Goal: Download file/media

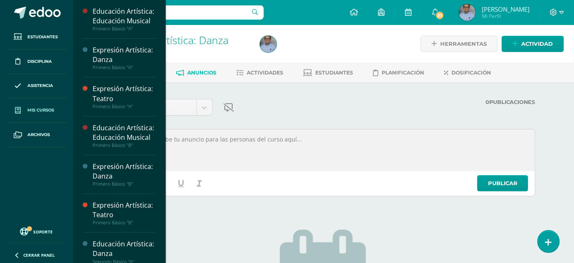
click at [47, 104] on link "Mis cursos" at bounding box center [37, 110] width 60 height 25
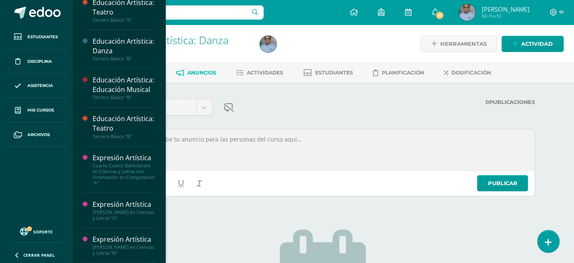
scroll to position [664, 0]
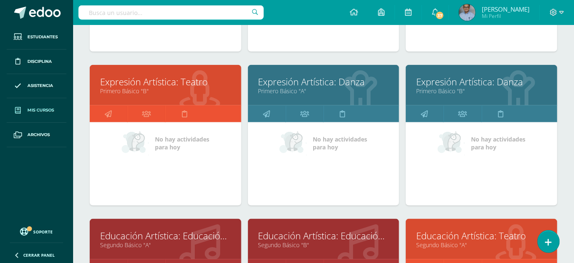
scroll to position [149, 0]
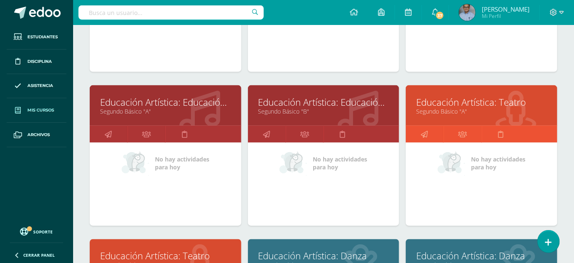
scroll to position [377, 0]
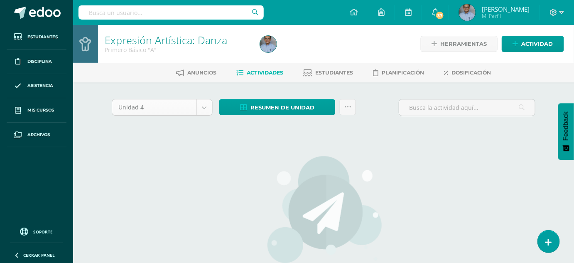
click at [206, 111] on body "Estudiantes Disciplina Asistencia Mis cursos Archivos Soporte Ayuda Reportar un…" at bounding box center [287, 178] width 574 height 357
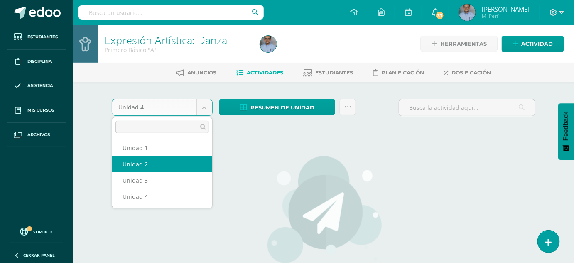
select select "Unidad 2"
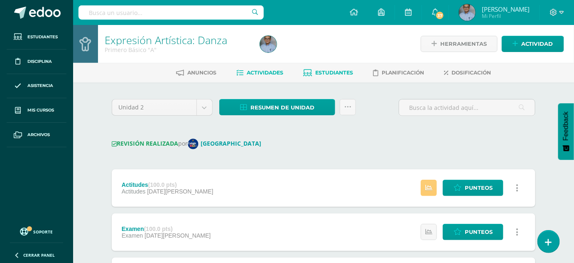
click at [342, 68] on link "Estudiantes" at bounding box center [328, 72] width 50 height 13
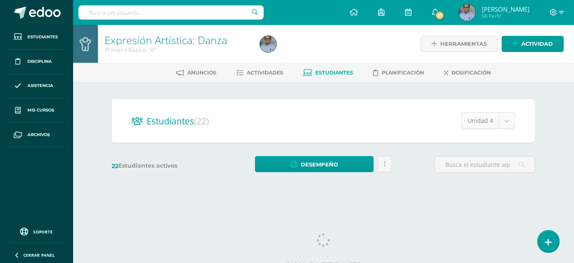
click at [507, 123] on body "Estudiantes Disciplina Asistencia Mis cursos Archivos Soporte Ayuda Reportar un…" at bounding box center [287, 98] width 574 height 197
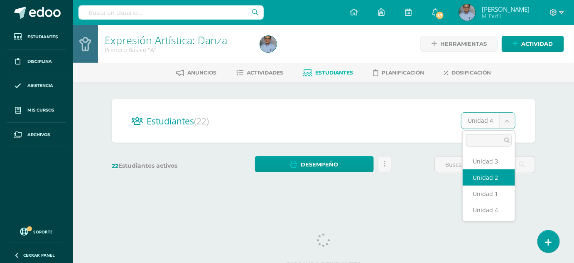
select select "/dashboard/teacher/section/3709/students/?unit=116035"
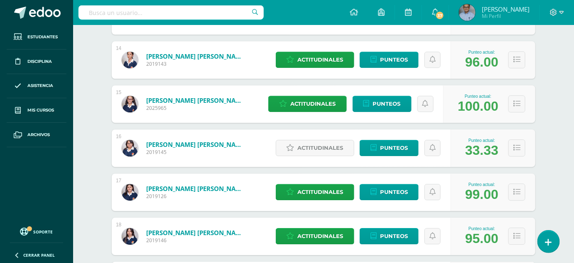
scroll to position [713, 0]
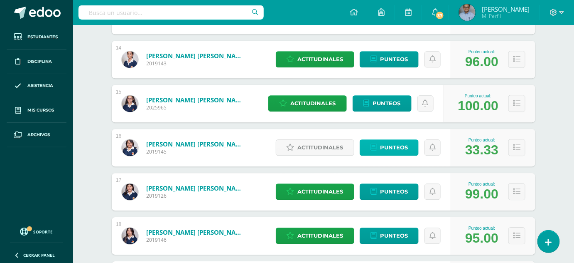
click at [401, 147] on span "Punteos" at bounding box center [394, 147] width 28 height 15
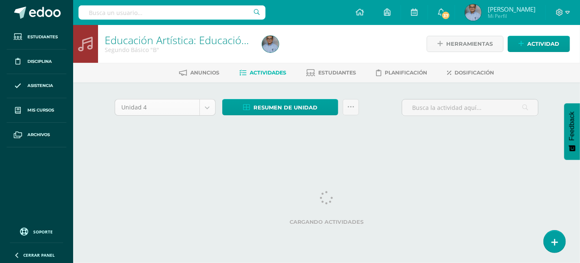
click at [206, 103] on body "Estudiantes Disciplina Asistencia Mis cursos Archivos Soporte Ayuda Reportar un…" at bounding box center [290, 77] width 580 height 155
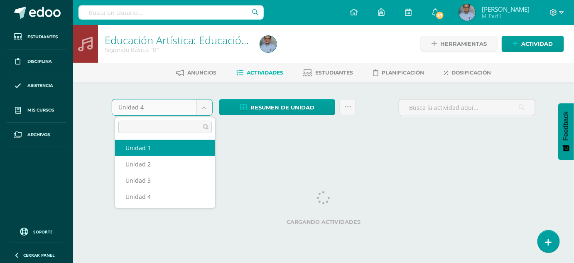
select select "Unidad 1"
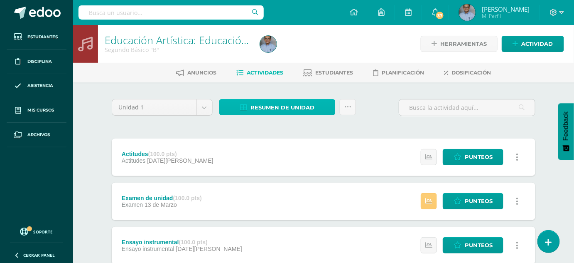
click at [273, 106] on span "Resumen de unidad" at bounding box center [283, 107] width 64 height 15
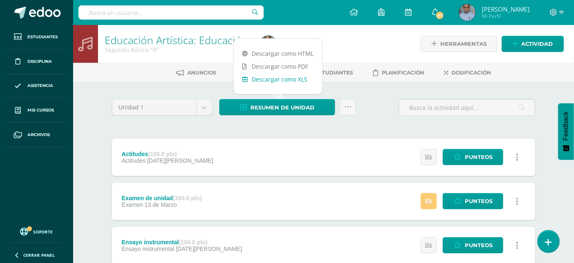
click at [277, 79] on link "Descargar como XLS" at bounding box center [278, 79] width 89 height 13
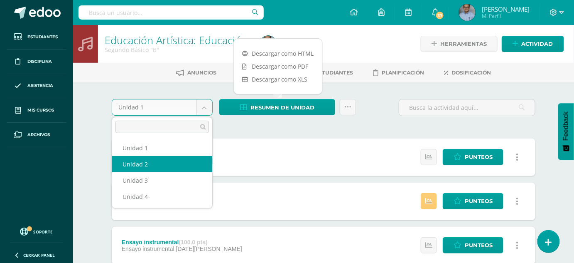
select select "Unidad 2"
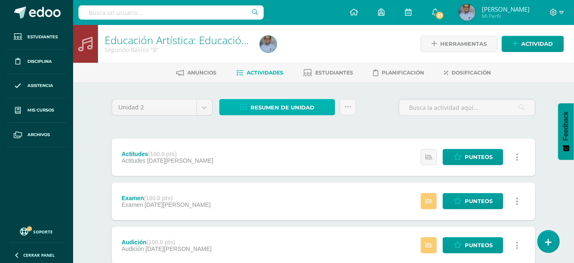
click at [273, 107] on span "Resumen de unidad" at bounding box center [283, 107] width 64 height 15
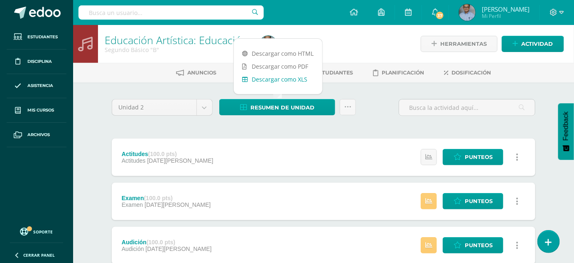
click at [269, 81] on link "Descargar como XLS" at bounding box center [278, 79] width 89 height 13
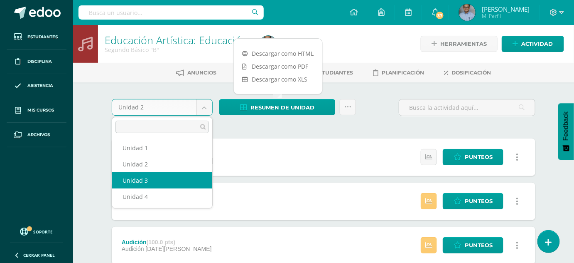
select select "Unidad 3"
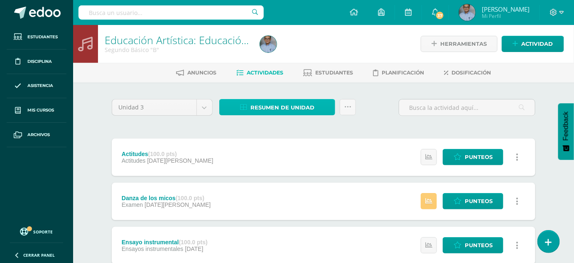
click at [301, 106] on span "Resumen de unidad" at bounding box center [283, 107] width 64 height 15
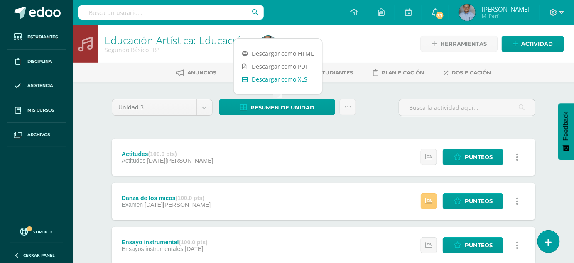
click at [286, 77] on link "Descargar como XLS" at bounding box center [278, 79] width 89 height 13
click at [207, 105] on body "Estudiantes Disciplina Asistencia Mis cursos Archivos Soporte Ayuda Reportar un…" at bounding box center [287, 247] width 574 height 495
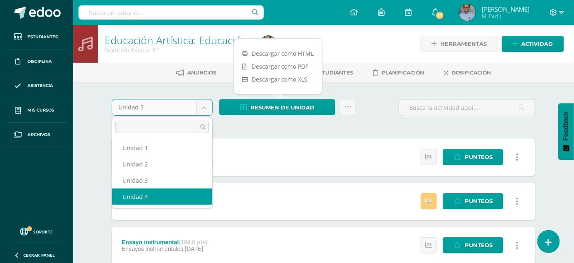
select select "Unidad 4"
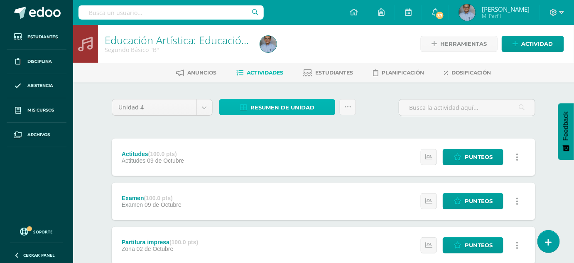
click at [274, 107] on span "Resumen de unidad" at bounding box center [283, 107] width 64 height 15
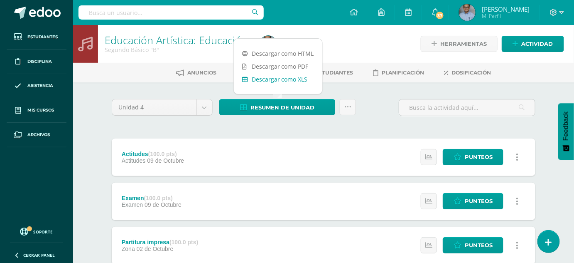
click at [272, 78] on link "Descargar como XLS" at bounding box center [278, 79] width 89 height 13
click at [124, 87] on div "Unidad 4 Unidad 1 Unidad 2 Unidad 3 Unidad 4 Resumen de unidad Enviar punteos a…" at bounding box center [323, 222] width 457 height 281
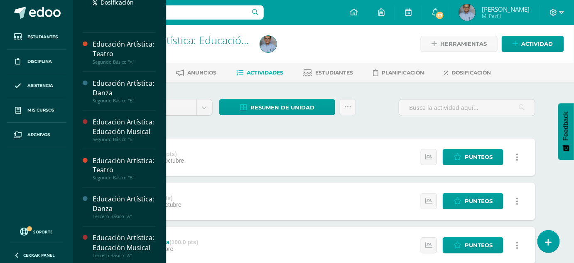
scroll to position [358, 0]
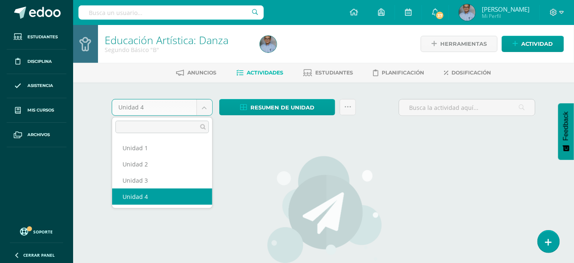
click at [208, 106] on body "Estudiantes Disciplina Asistencia Mis cursos Archivos Soporte Ayuda Reportar un…" at bounding box center [287, 178] width 574 height 357
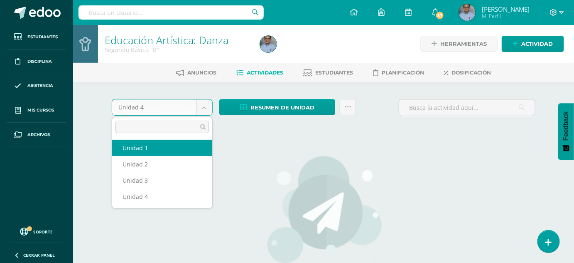
select select "Unidad 1"
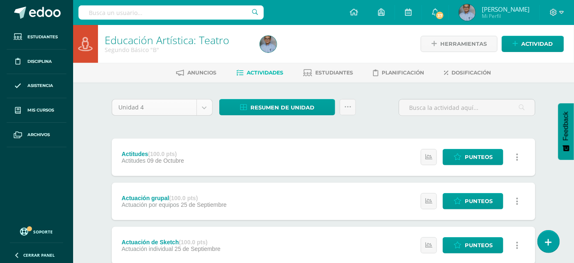
click at [204, 108] on body "Estudiantes Disciplina Asistencia Mis cursos Archivos Soporte Ayuda Reportar un…" at bounding box center [287, 225] width 574 height 451
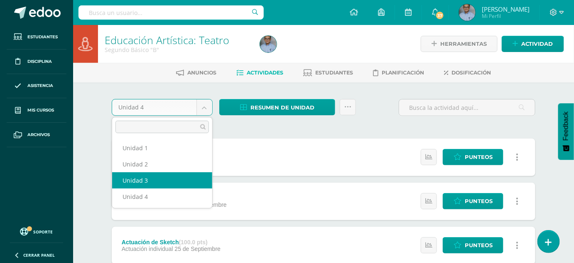
select select "Unidad 3"
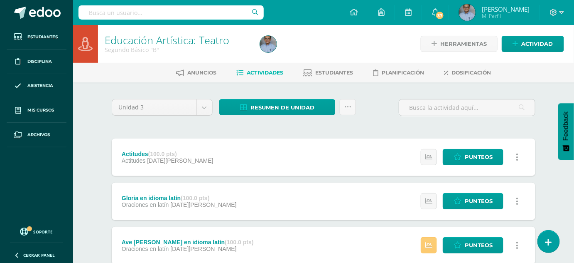
click at [255, 107] on span "Resumen de unidad" at bounding box center [283, 107] width 64 height 15
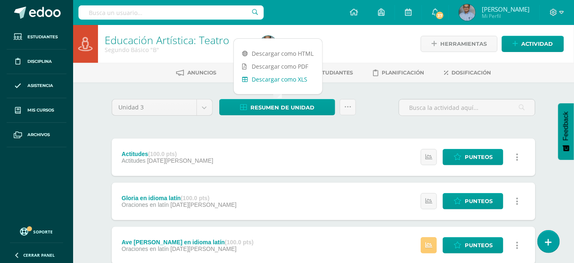
click at [263, 78] on link "Descargar como XLS" at bounding box center [278, 79] width 89 height 13
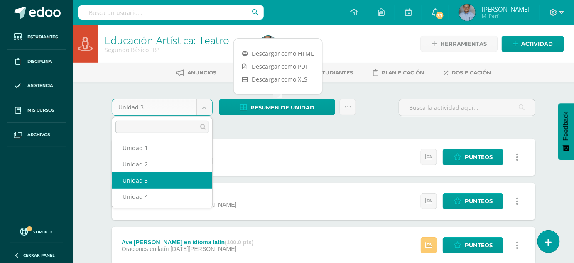
click at [203, 104] on body "Estudiantes Disciplina Asistencia Mis cursos Archivos Soporte Ayuda Reportar un…" at bounding box center [287, 247] width 574 height 495
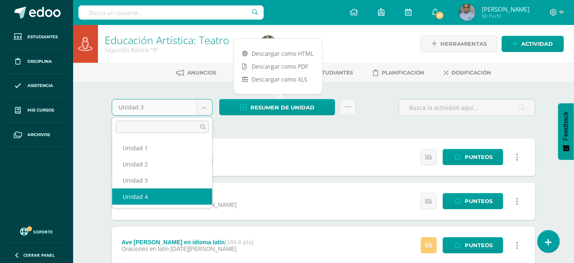
select select "Unidad 4"
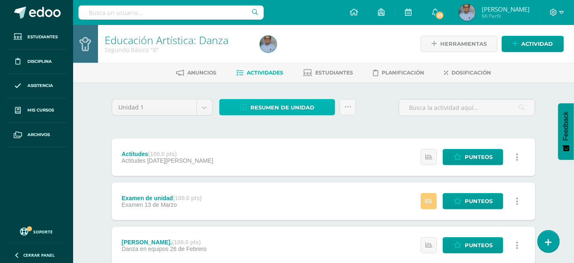
click at [273, 111] on span "Resumen de unidad" at bounding box center [283, 107] width 64 height 15
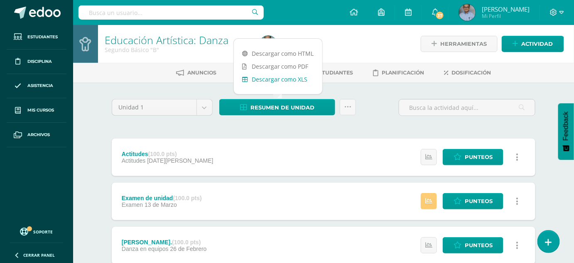
click at [273, 77] on link "Descargar como XLS" at bounding box center [278, 79] width 89 height 13
click at [206, 107] on body "Estudiantes Disciplina Asistencia Mis cursos Archivos Soporte Ayuda Reportar un…" at bounding box center [287, 225] width 574 height 451
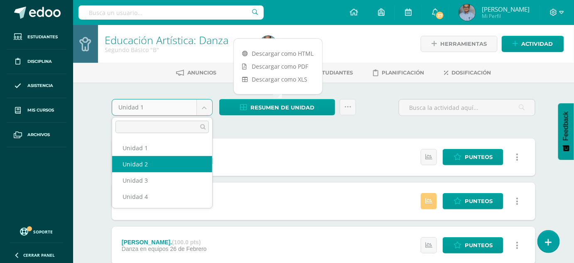
select select "Unidad 2"
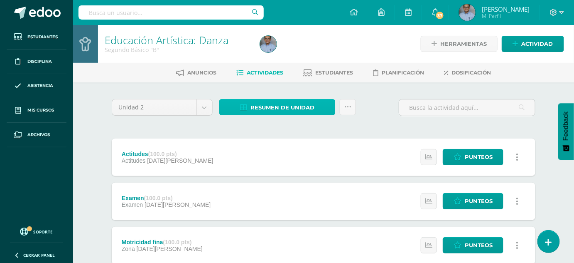
click at [254, 105] on span "Resumen de unidad" at bounding box center [283, 107] width 64 height 15
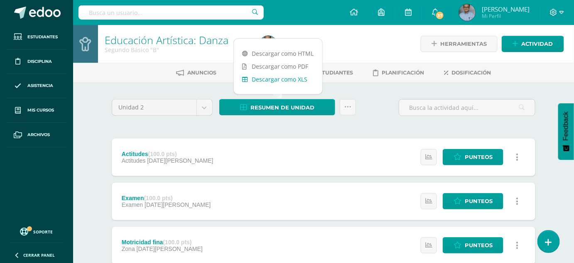
click at [262, 78] on link "Descargar como XLS" at bounding box center [278, 79] width 89 height 13
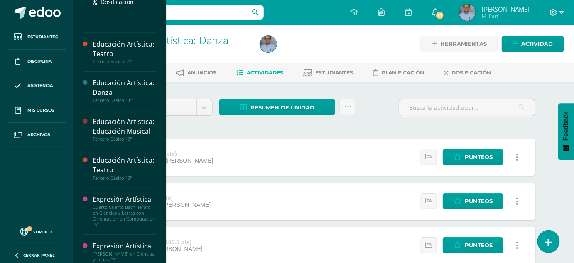
scroll to position [593, 0]
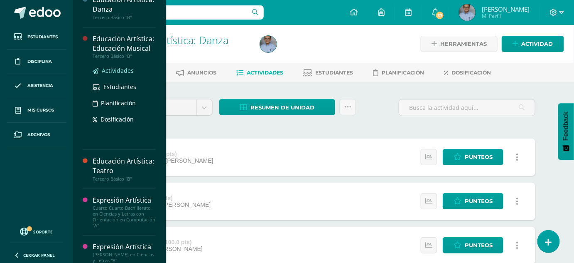
click at [121, 74] on span "Actividades" at bounding box center [118, 70] width 32 height 8
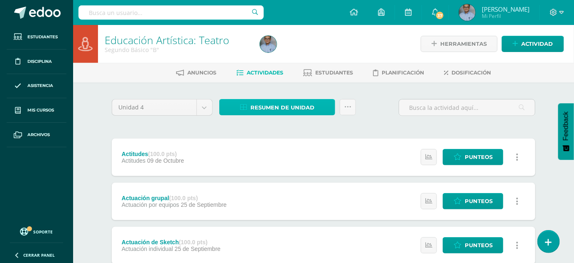
click at [275, 104] on span "Resumen de unidad" at bounding box center [283, 107] width 64 height 15
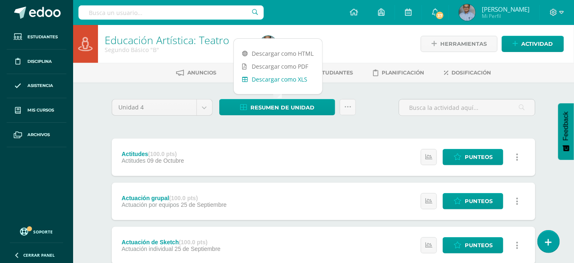
click at [267, 79] on link "Descargar como XLS" at bounding box center [278, 79] width 89 height 13
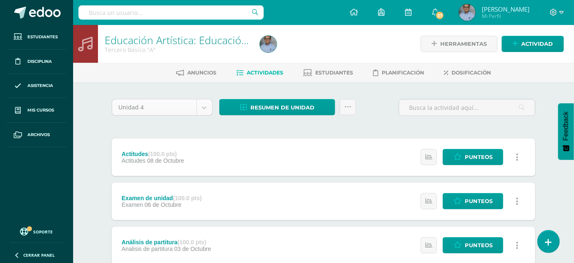
click at [205, 109] on body "Estudiantes Disciplina Asistencia Mis cursos Archivos Soporte Ayuda Reportar un…" at bounding box center [287, 181] width 574 height 363
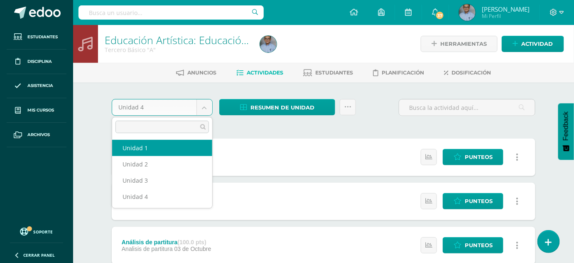
select select "Unidad 1"
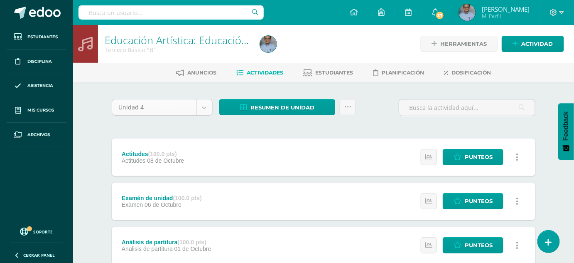
click at [204, 108] on body "Estudiantes Disciplina Asistencia Mis cursos Archivos Soporte Ayuda Reportar un…" at bounding box center [287, 181] width 574 height 363
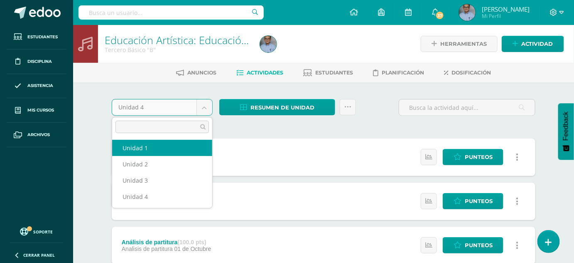
select select "Unidad 1"
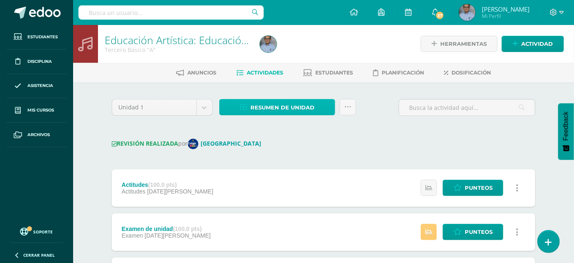
click at [273, 106] on span "Resumen de unidad" at bounding box center [283, 107] width 64 height 15
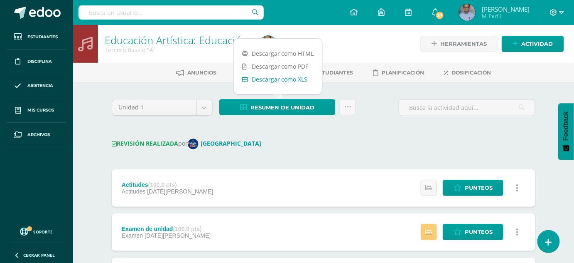
click at [276, 79] on link "Descargar como XLS" at bounding box center [278, 79] width 89 height 13
click at [202, 100] on body "Estudiantes Disciplina Asistencia Mis cursos Archivos Soporte Ayuda Reportar un…" at bounding box center [287, 263] width 574 height 526
select select "Unidad 2"
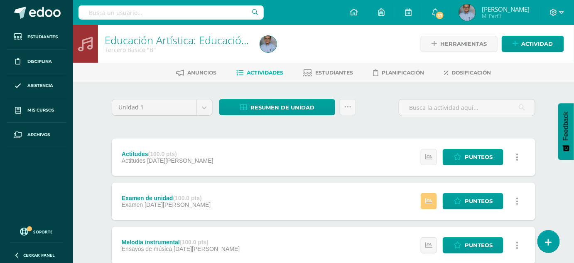
click at [260, 105] on span "Resumen de unidad" at bounding box center [283, 107] width 64 height 15
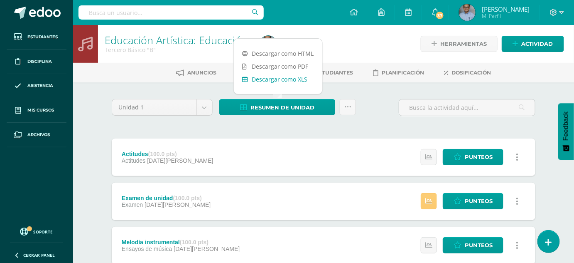
click at [267, 77] on link "Descargar como XLS" at bounding box center [278, 79] width 89 height 13
click at [207, 105] on body "Estudiantes Disciplina Asistencia Mis cursos Archivos Soporte Ayuda Reportar un…" at bounding box center [287, 247] width 574 height 495
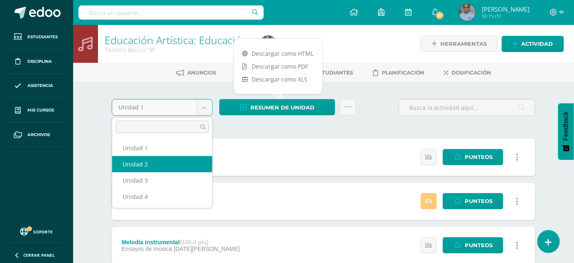
select select "Unidad 2"
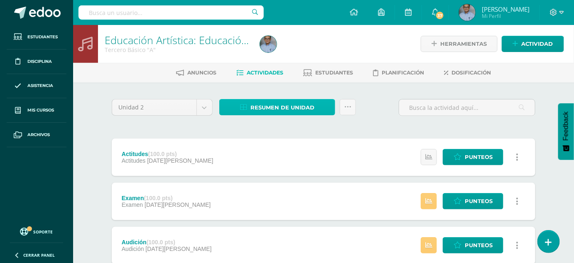
click at [257, 105] on span "Resumen de unidad" at bounding box center [283, 107] width 64 height 15
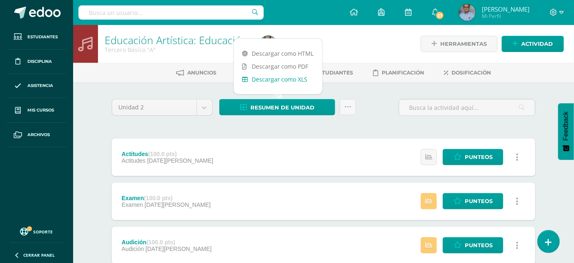
click at [268, 79] on link "Descargar como XLS" at bounding box center [278, 79] width 89 height 13
click at [206, 105] on body "Estudiantes Disciplina Asistencia Mis cursos Archivos Soporte Ayuda Reportar un…" at bounding box center [287, 203] width 574 height 407
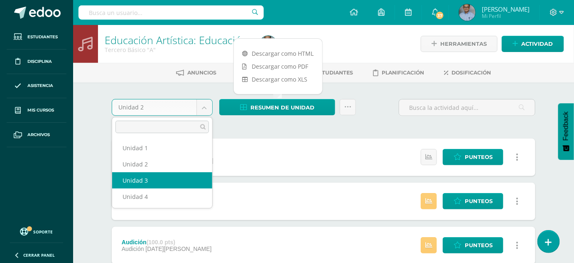
select select "Unidad 3"
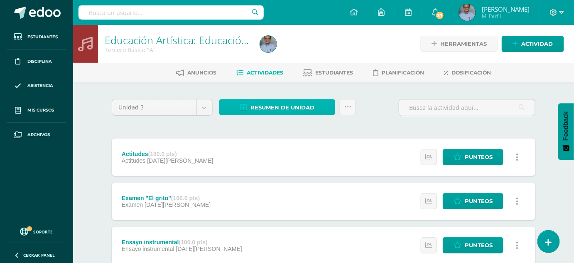
click at [285, 106] on span "Resumen de unidad" at bounding box center [283, 107] width 64 height 15
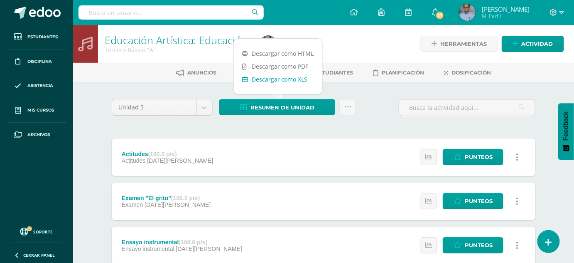
click at [275, 81] on link "Descargar como XLS" at bounding box center [278, 79] width 89 height 13
click at [201, 106] on body "Estudiantes Disciplina Asistencia Mis cursos Archivos Soporte Ayuda Reportar un…" at bounding box center [287, 247] width 574 height 495
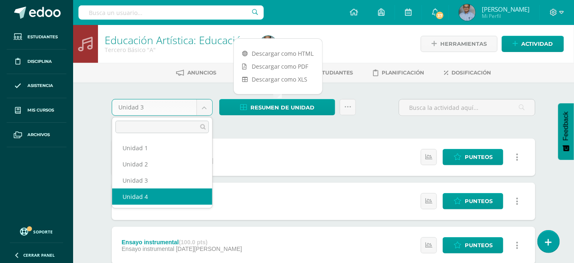
select select "Unidad 4"
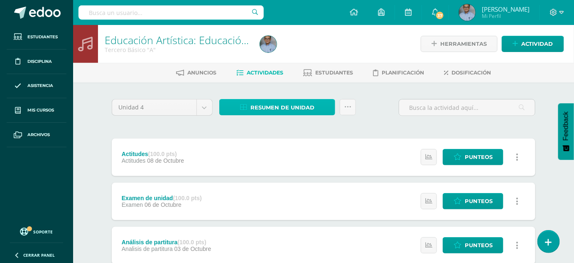
click at [298, 106] on span "Resumen de unidad" at bounding box center [283, 107] width 64 height 15
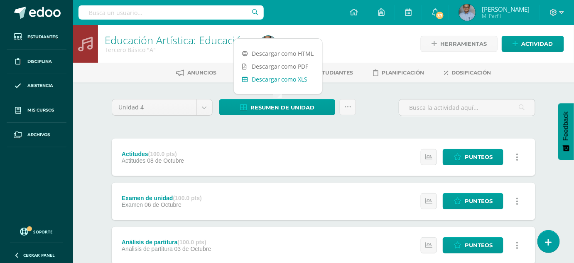
click at [278, 77] on link "Descargar como XLS" at bounding box center [278, 79] width 89 height 13
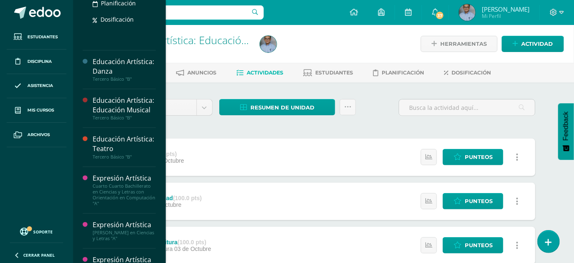
scroll to position [637, 0]
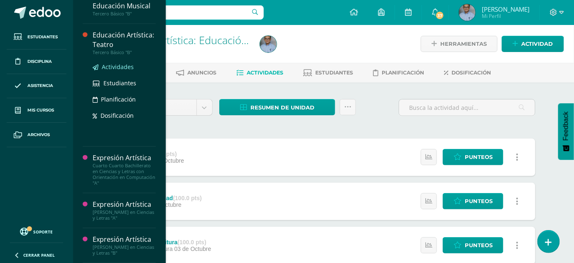
click at [121, 71] on span "Actividades" at bounding box center [118, 67] width 32 height 8
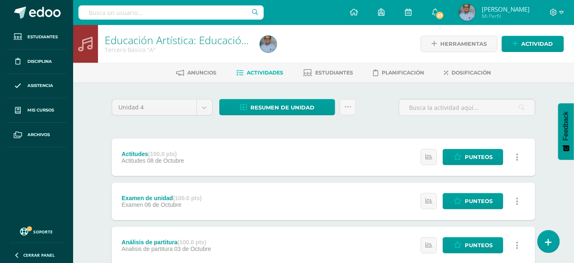
scroll to position [606, 0]
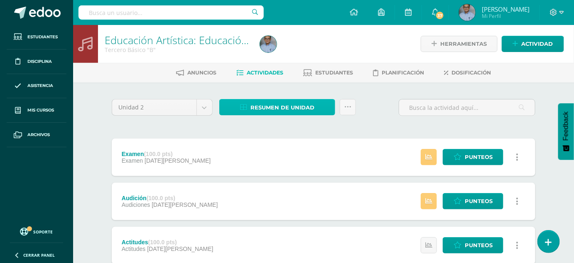
click at [276, 101] on span "Resumen de unidad" at bounding box center [283, 107] width 64 height 15
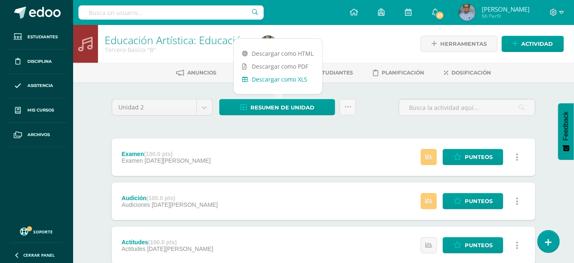
click at [279, 81] on link "Descargar como XLS" at bounding box center [278, 79] width 89 height 13
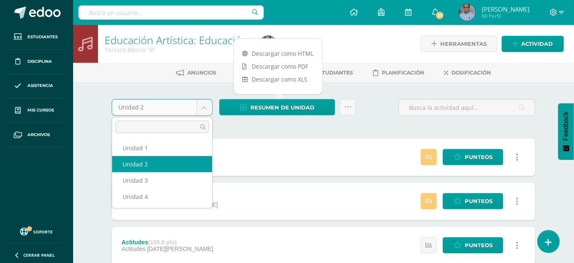
click at [206, 104] on body "Estudiantes Disciplina Asistencia Mis cursos Archivos Soporte Ayuda Reportar un…" at bounding box center [287, 203] width 574 height 407
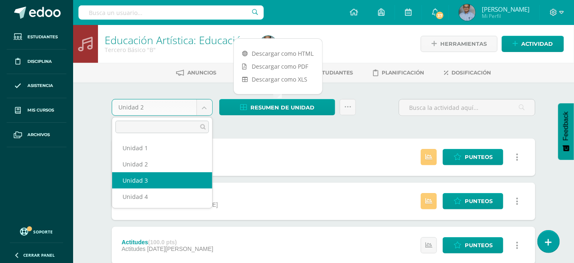
select select "Unidad 3"
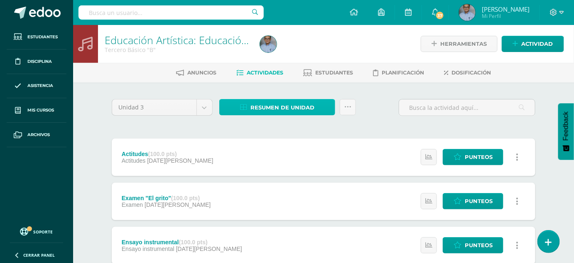
click at [298, 106] on span "Resumen de unidad" at bounding box center [283, 107] width 64 height 15
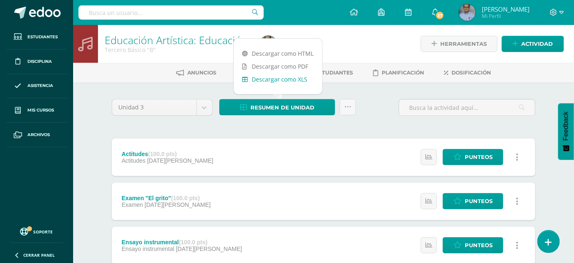
click at [291, 79] on link "Descargar como XLS" at bounding box center [278, 79] width 89 height 13
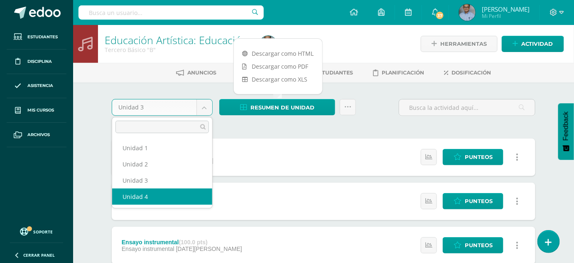
select select "Unidad 4"
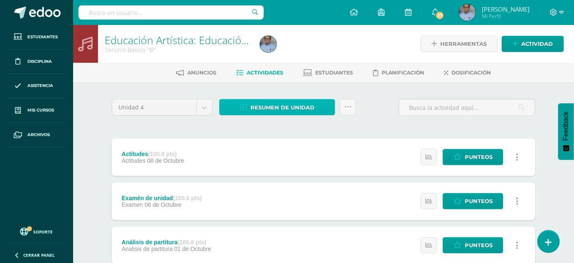
click at [259, 104] on span "Resumen de unidad" at bounding box center [283, 107] width 64 height 15
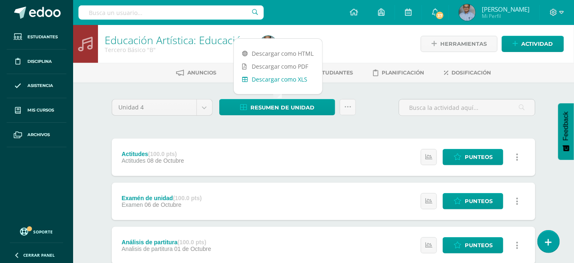
click at [269, 76] on link "Descargar como XLS" at bounding box center [278, 79] width 89 height 13
click at [115, 89] on div "Unidad 4 Unidad 1 Unidad 2 Unidad 3 Unidad 4 Resumen de unidad Enviar punteos a…" at bounding box center [323, 222] width 457 height 281
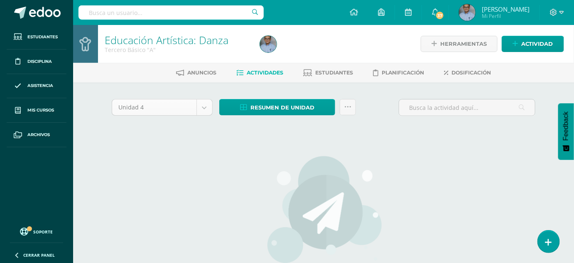
click at [199, 104] on body "Estudiantes Disciplina Asistencia Mis cursos Archivos Soporte Ayuda Reportar un…" at bounding box center [287, 178] width 574 height 357
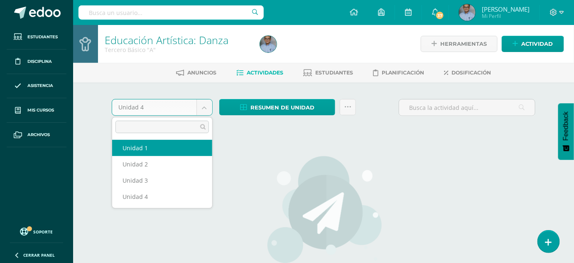
select select "Unidad 1"
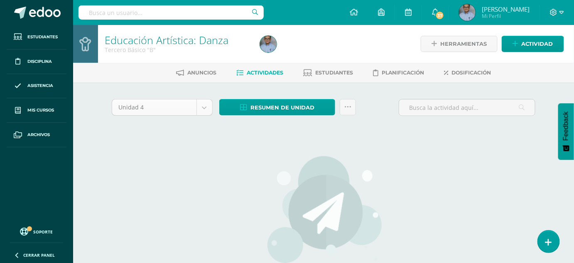
click at [204, 109] on body "Estudiantes Disciplina Asistencia Mis cursos Archivos Soporte Ayuda Reportar un…" at bounding box center [287, 178] width 574 height 357
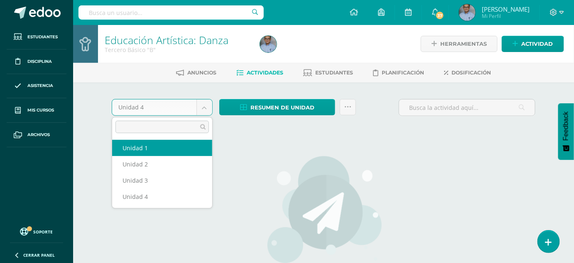
select select "Unidad 1"
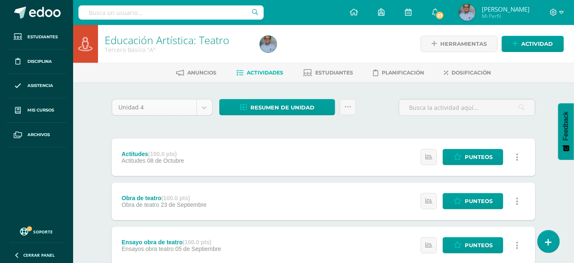
click at [205, 108] on body "Estudiantes Disciplina Asistencia Mis cursos Archivos Soporte Ayuda Reportar un…" at bounding box center [287, 225] width 574 height 451
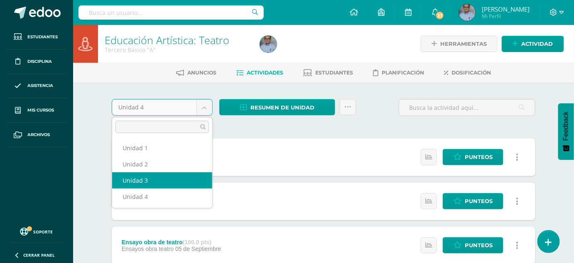
select select "Unidad 3"
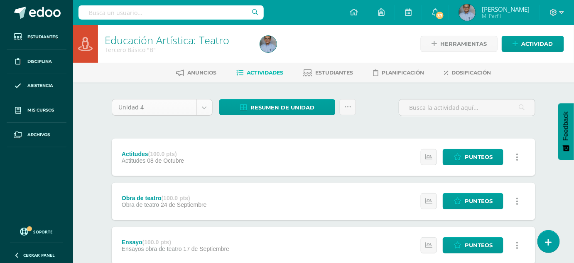
click at [210, 103] on body "Estudiantes Disciplina Asistencia Mis cursos Archivos Soporte Ayuda Reportar un…" at bounding box center [287, 225] width 574 height 451
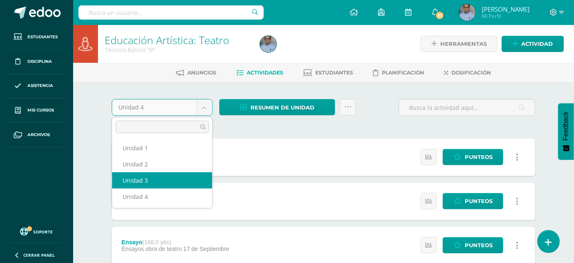
select select "Unidad 3"
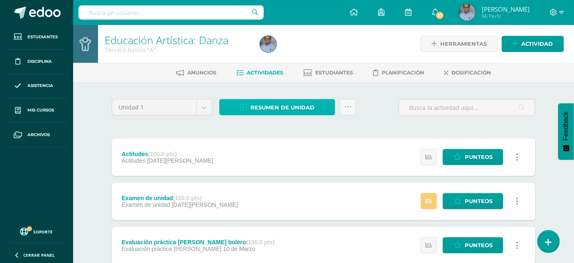
click at [272, 106] on span "Resumen de unidad" at bounding box center [283, 107] width 64 height 15
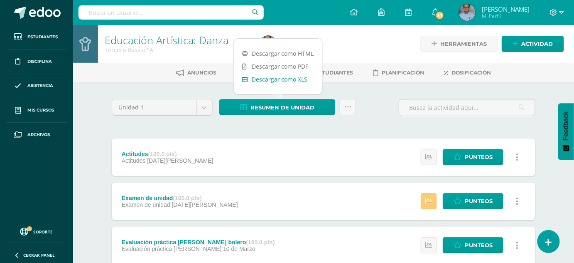
click at [276, 81] on link "Descargar como XLS" at bounding box center [278, 79] width 89 height 13
click at [202, 105] on body "Estudiantes Disciplina Asistencia Mis cursos Archivos Soporte Ayuda Reportar un…" at bounding box center [287, 225] width 574 height 451
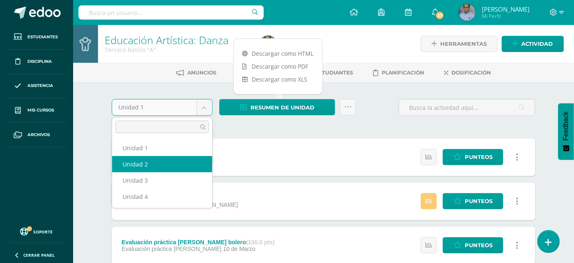
select select "Unidad 2"
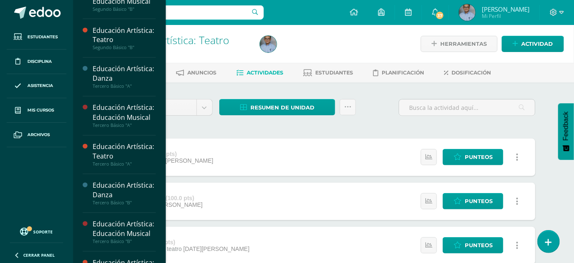
scroll to position [491, 0]
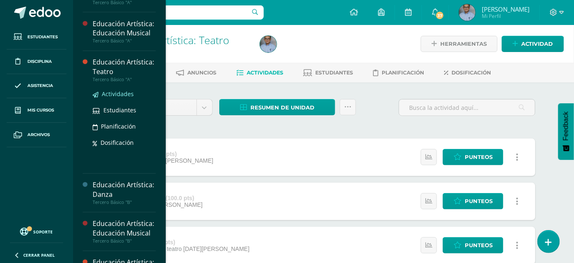
click at [119, 98] on span "Actividades" at bounding box center [118, 94] width 32 height 8
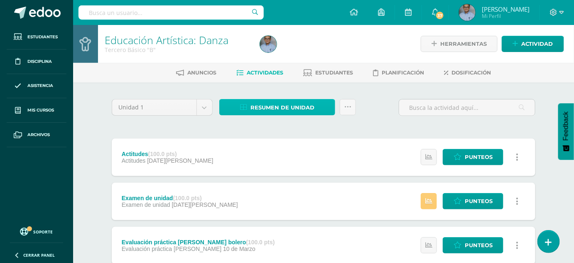
click at [268, 106] on span "Resumen de unidad" at bounding box center [283, 107] width 64 height 15
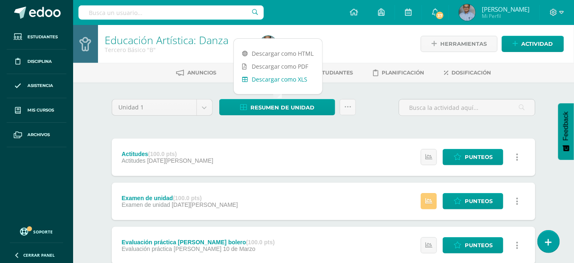
click at [273, 79] on link "Descargar como XLS" at bounding box center [278, 79] width 89 height 13
click at [202, 104] on body "Estudiantes Disciplina Asistencia Mis cursos Archivos Soporte Ayuda Reportar un…" at bounding box center [287, 225] width 574 height 451
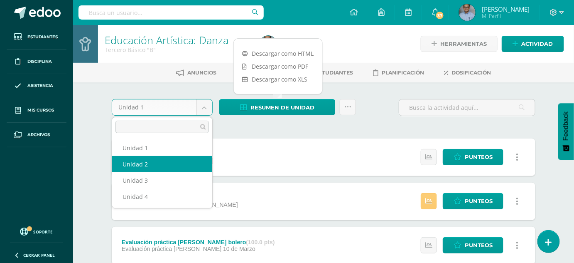
select select "Unidad 2"
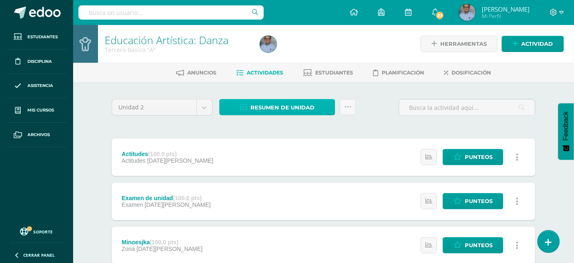
click at [274, 107] on span "Resumen de unidad" at bounding box center [283, 107] width 64 height 15
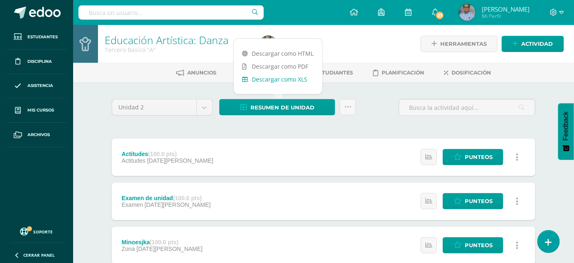
click at [277, 81] on link "Descargar como XLS" at bounding box center [278, 79] width 89 height 13
click at [89, 95] on div "Educación Artística: Danza Tercero Básico "A" Herramientas Detalle de asistenci…" at bounding box center [323, 216] width 501 height 382
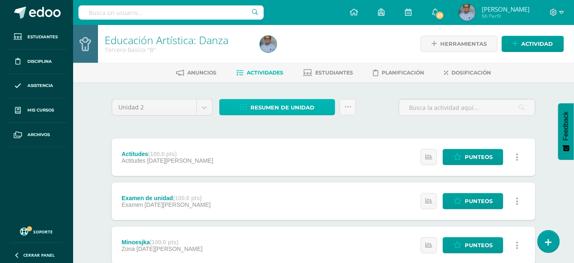
click at [256, 113] on span "Resumen de unidad" at bounding box center [283, 107] width 64 height 15
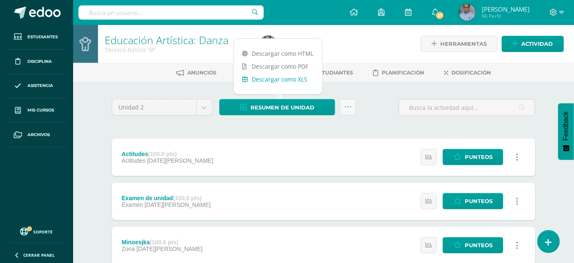
click at [268, 79] on link "Descargar como XLS" at bounding box center [278, 79] width 89 height 13
click at [102, 133] on div "Unidad 2 Unidad 1 Unidad 2 Unidad 3 Unidad 4 Resumen de unidad Enviar punteos a…" at bounding box center [323, 244] width 457 height 325
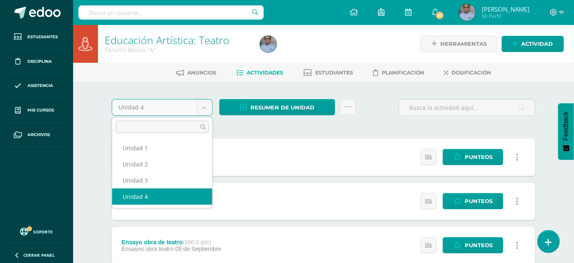
click at [201, 105] on body "Estudiantes Disciplina Asistencia Mis cursos Archivos Soporte Ayuda Reportar un…" at bounding box center [287, 225] width 574 height 451
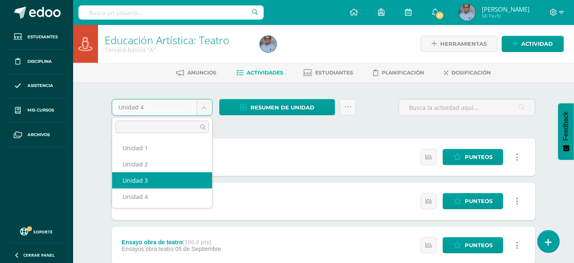
select select "Unidad 3"
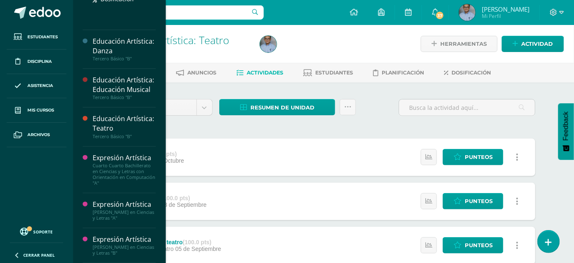
scroll to position [638, 0]
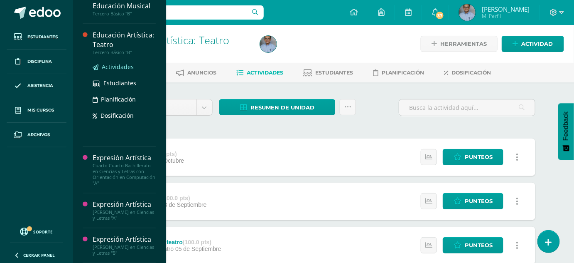
click at [124, 71] on span "Actividades" at bounding box center [118, 67] width 32 height 8
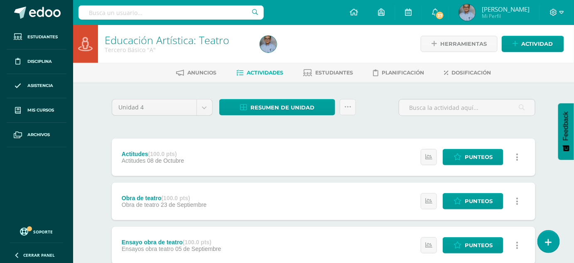
scroll to position [606, 0]
click at [206, 107] on body "Estudiantes Disciplina Asistencia Mis cursos Archivos Soporte Ayuda Reportar un…" at bounding box center [287, 225] width 574 height 451
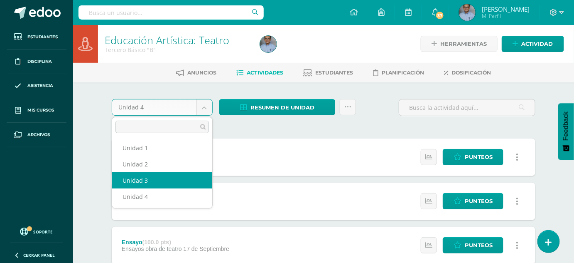
select select "Unidad 3"
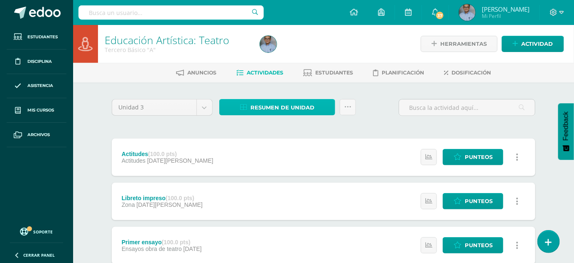
click at [264, 104] on span "Resumen de unidad" at bounding box center [283, 107] width 64 height 15
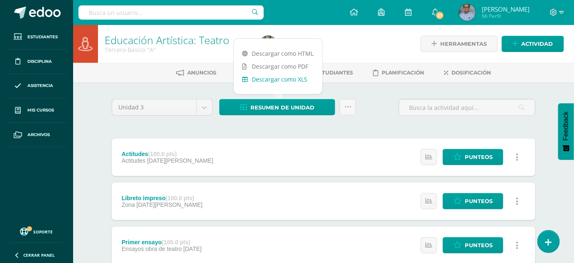
click at [275, 79] on link "Descargar como XLS" at bounding box center [278, 79] width 89 height 13
click at [204, 110] on body "Estudiantes Disciplina Asistencia Mis cursos Archivos Soporte Ayuda Reportar un…" at bounding box center [287, 203] width 574 height 407
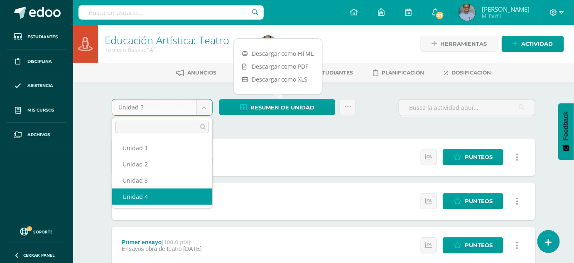
select select "Unidad 4"
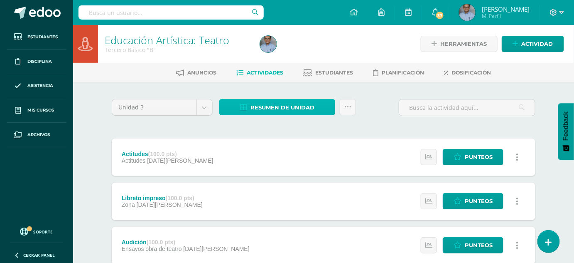
click at [270, 106] on span "Resumen de unidad" at bounding box center [283, 107] width 64 height 15
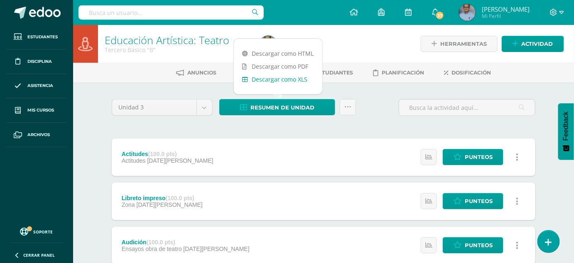
click at [264, 77] on link "Descargar como XLS" at bounding box center [278, 79] width 89 height 13
click at [203, 105] on body "Estudiantes Disciplina Asistencia Mis cursos Archivos Soporte Ayuda Reportar un…" at bounding box center [287, 181] width 574 height 363
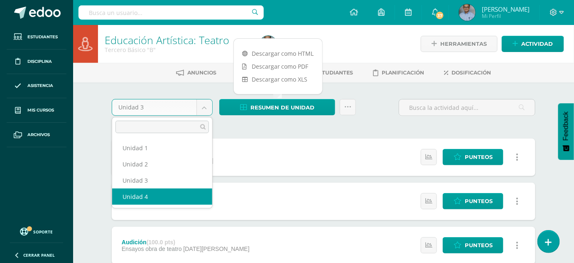
select select "Unidad 4"
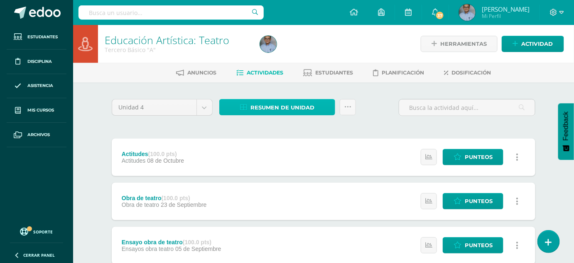
click at [255, 110] on span "Resumen de unidad" at bounding box center [283, 107] width 64 height 15
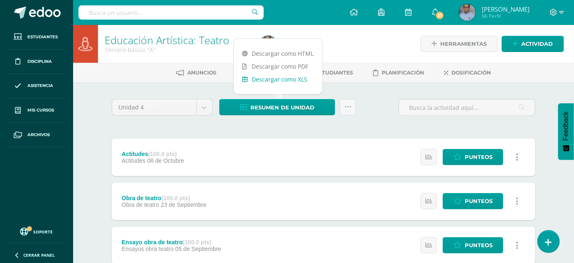
click at [265, 79] on link "Descargar como XLS" at bounding box center [278, 79] width 89 height 13
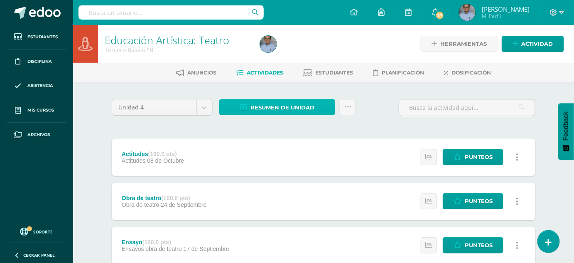
click at [293, 110] on span "Resumen de unidad" at bounding box center [283, 107] width 64 height 15
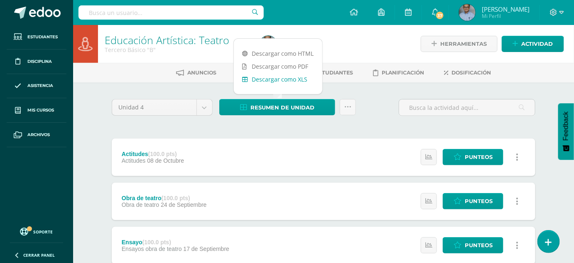
click at [287, 78] on link "Descargar como XLS" at bounding box center [278, 79] width 89 height 13
